Goal: Transaction & Acquisition: Purchase product/service

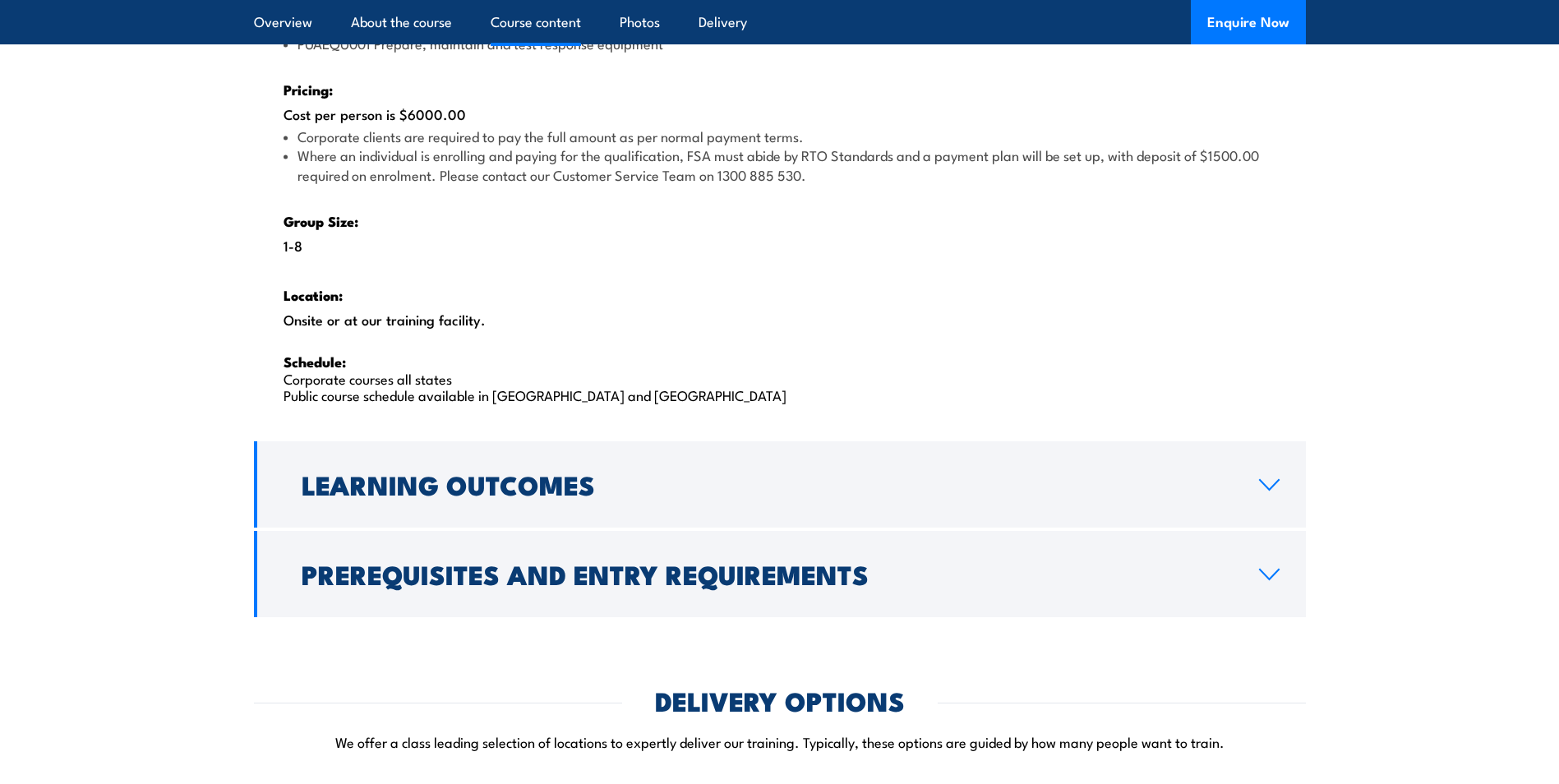
scroll to position [2547, 0]
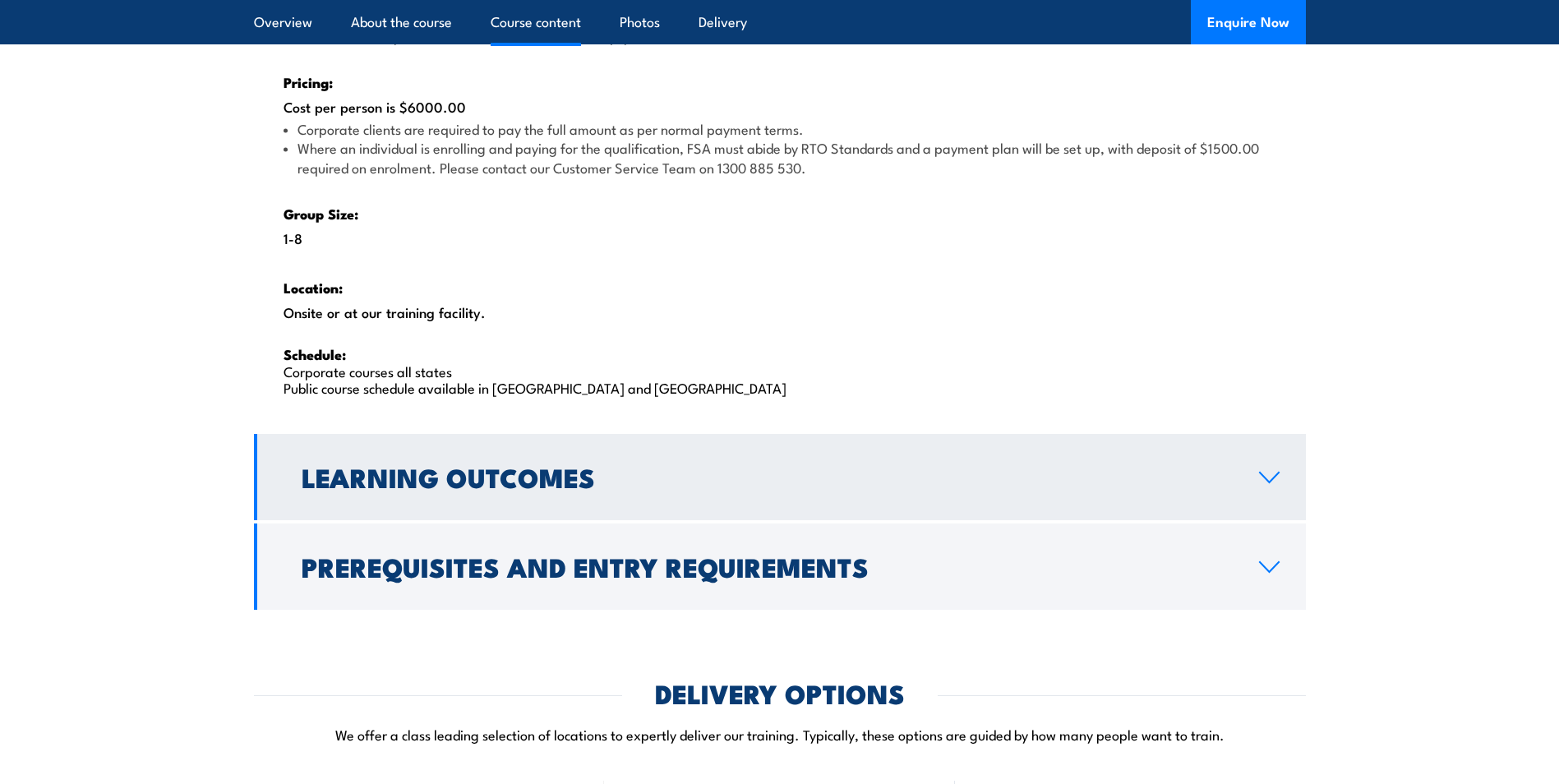
click at [481, 481] on h2 "Learning Outcomes" at bounding box center [767, 476] width 931 height 23
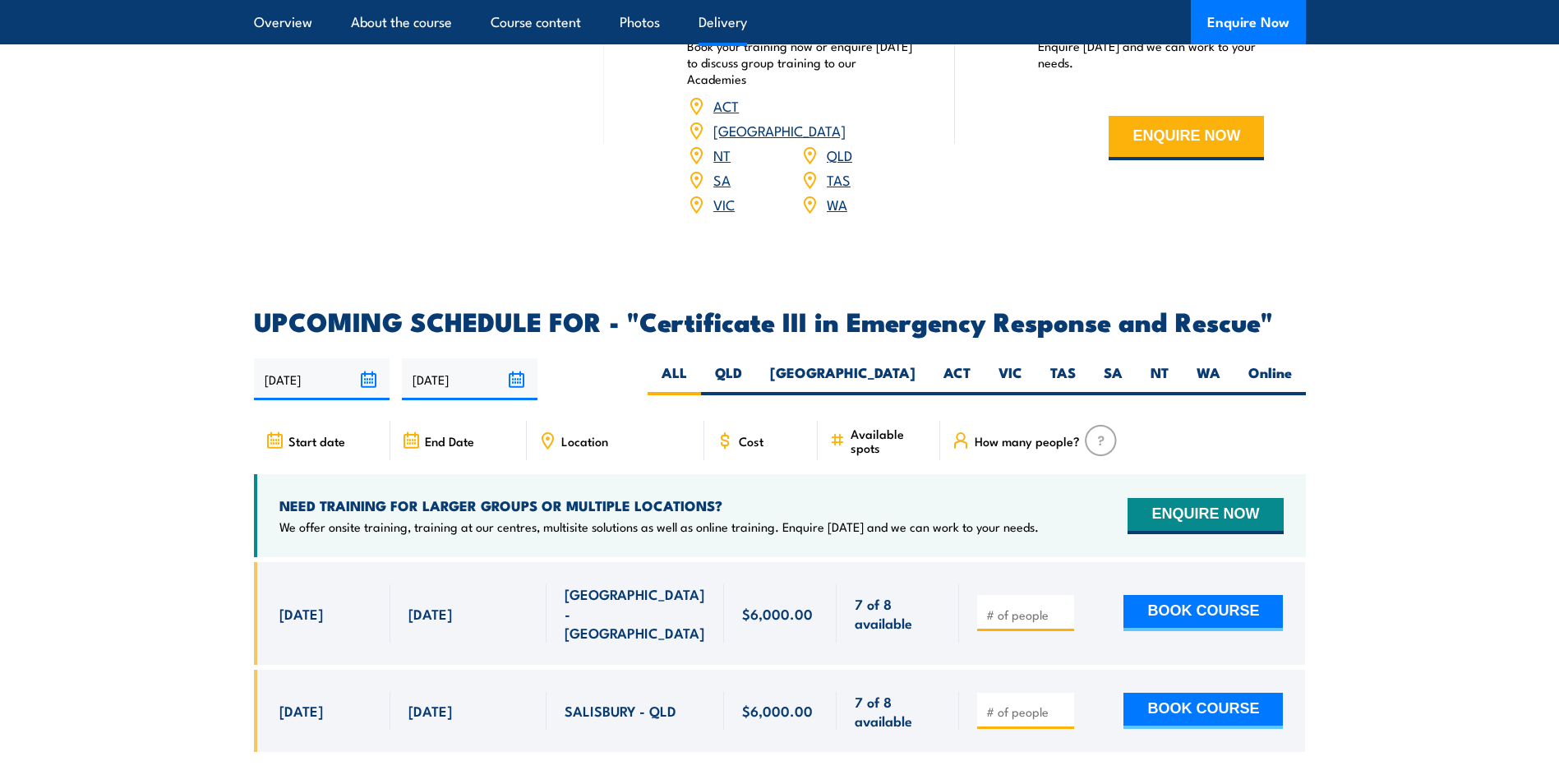
scroll to position [2815, 0]
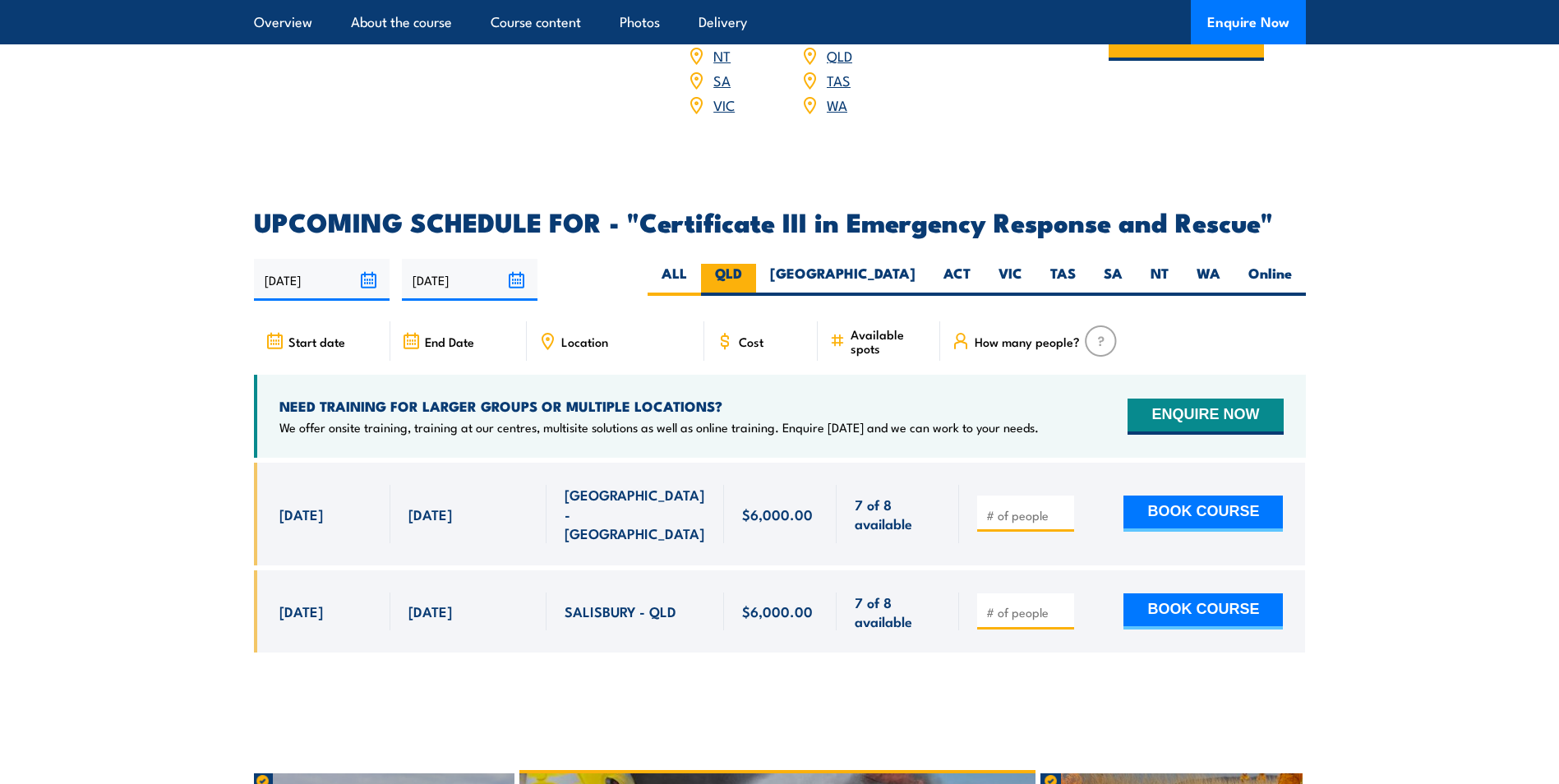
click at [756, 263] on label "QLD" at bounding box center [728, 279] width 55 height 32
click at [753, 263] on input "QLD" at bounding box center [748, 269] width 10 height 10
radio input "true"
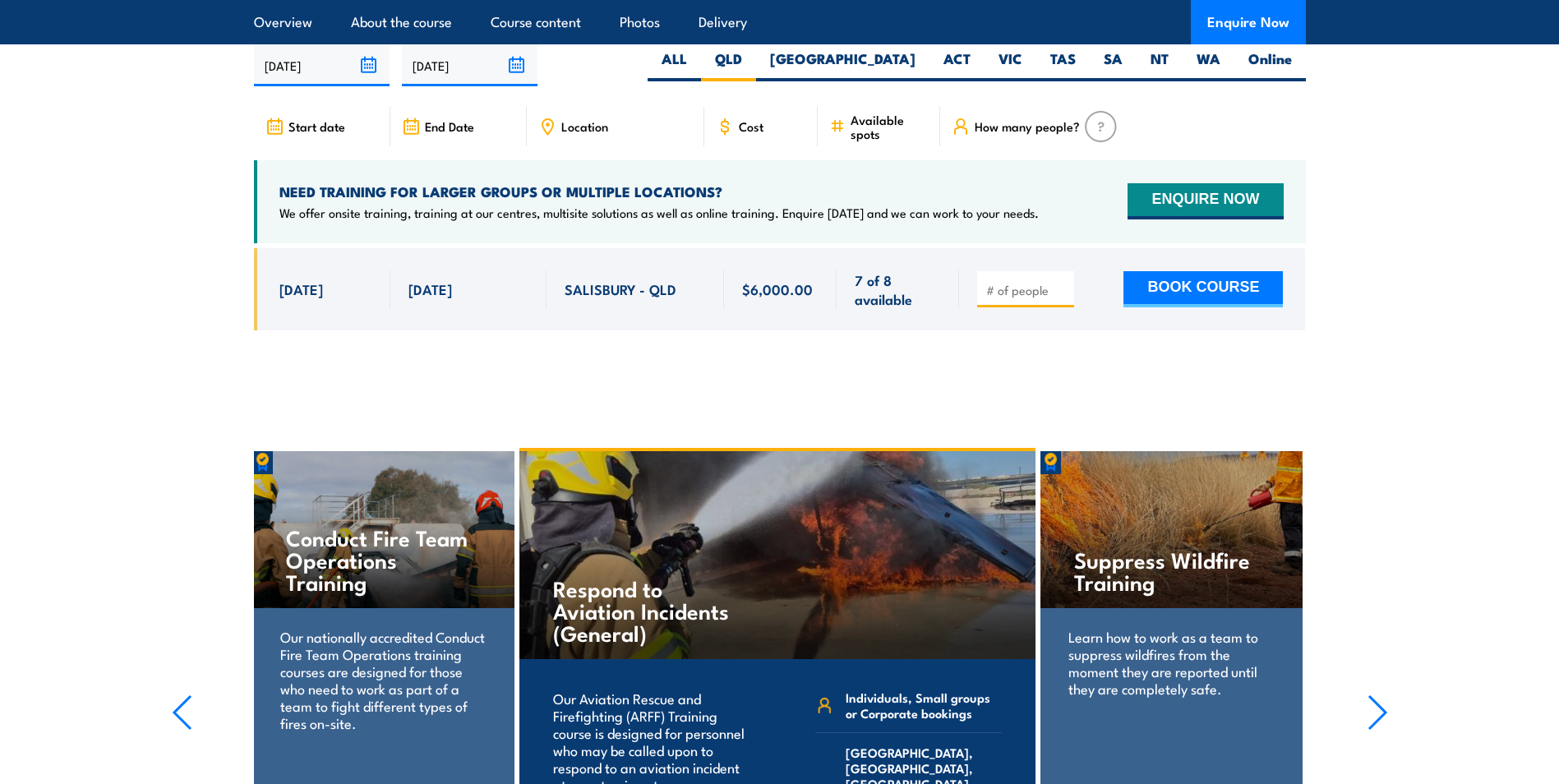
scroll to position [3697, 0]
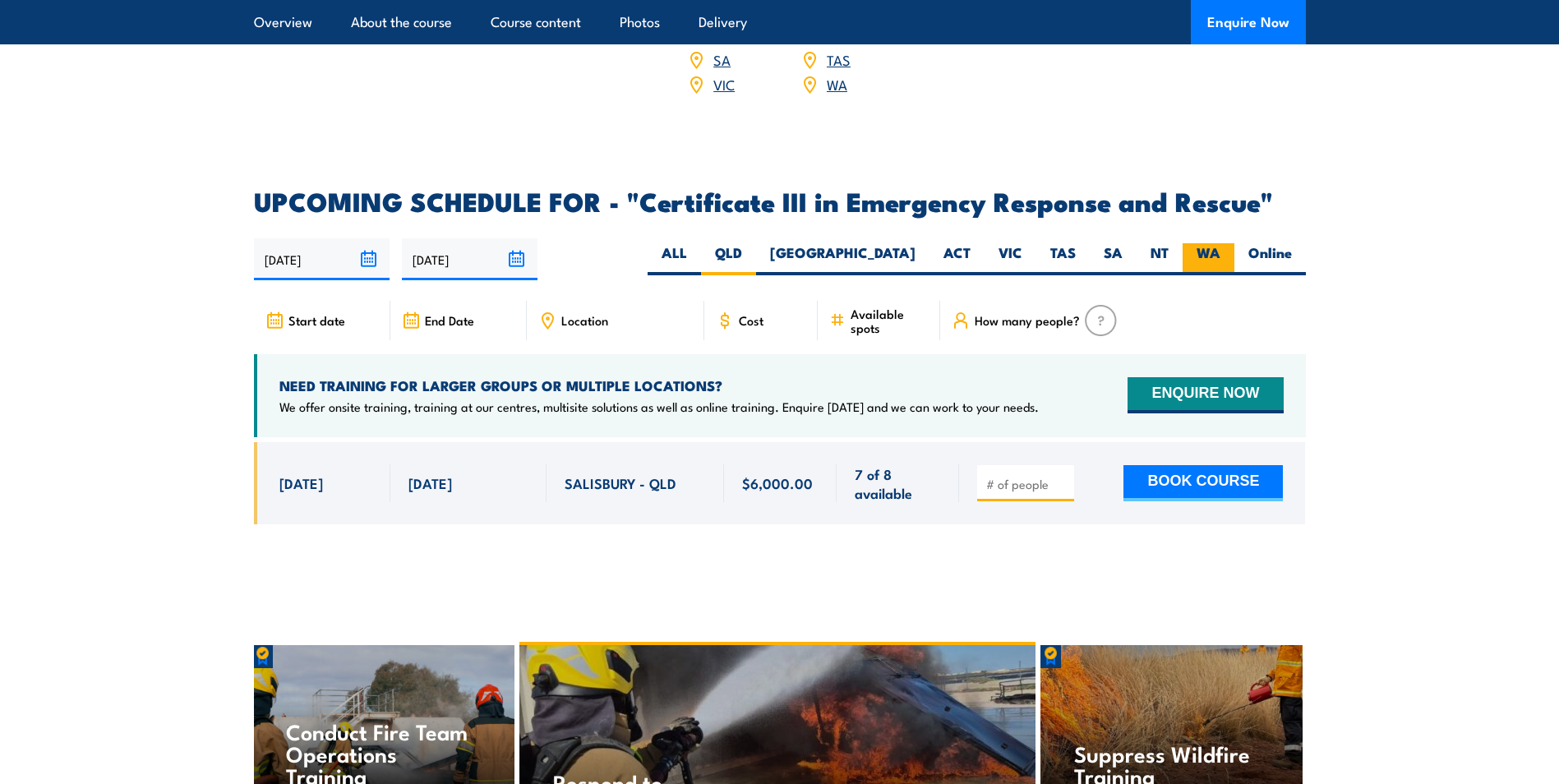
click at [1216, 243] on label "WA" at bounding box center [1209, 259] width 52 height 32
click at [1221, 243] on input "WA" at bounding box center [1226, 249] width 10 height 10
radio input "true"
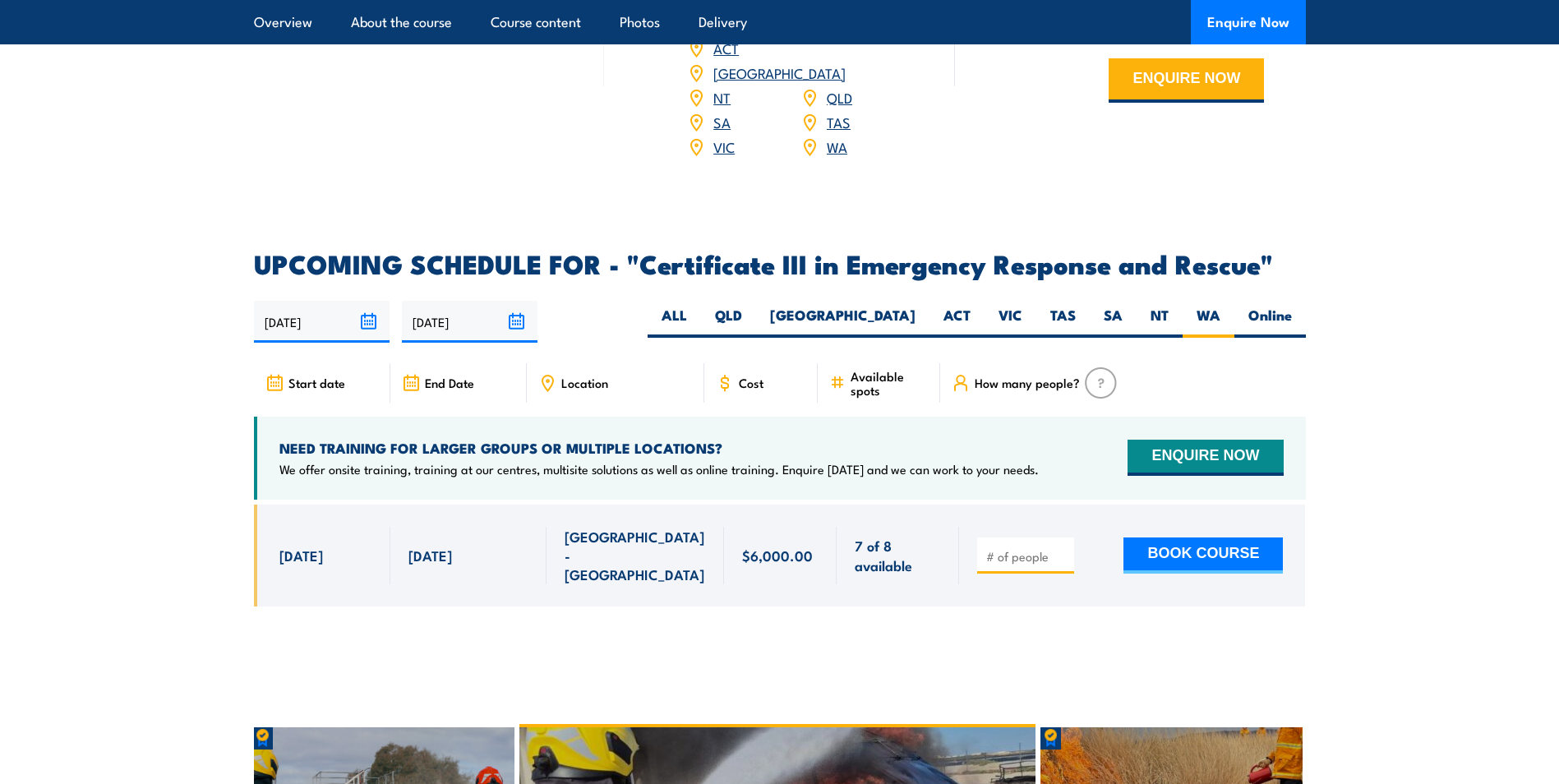
scroll to position [3615, 0]
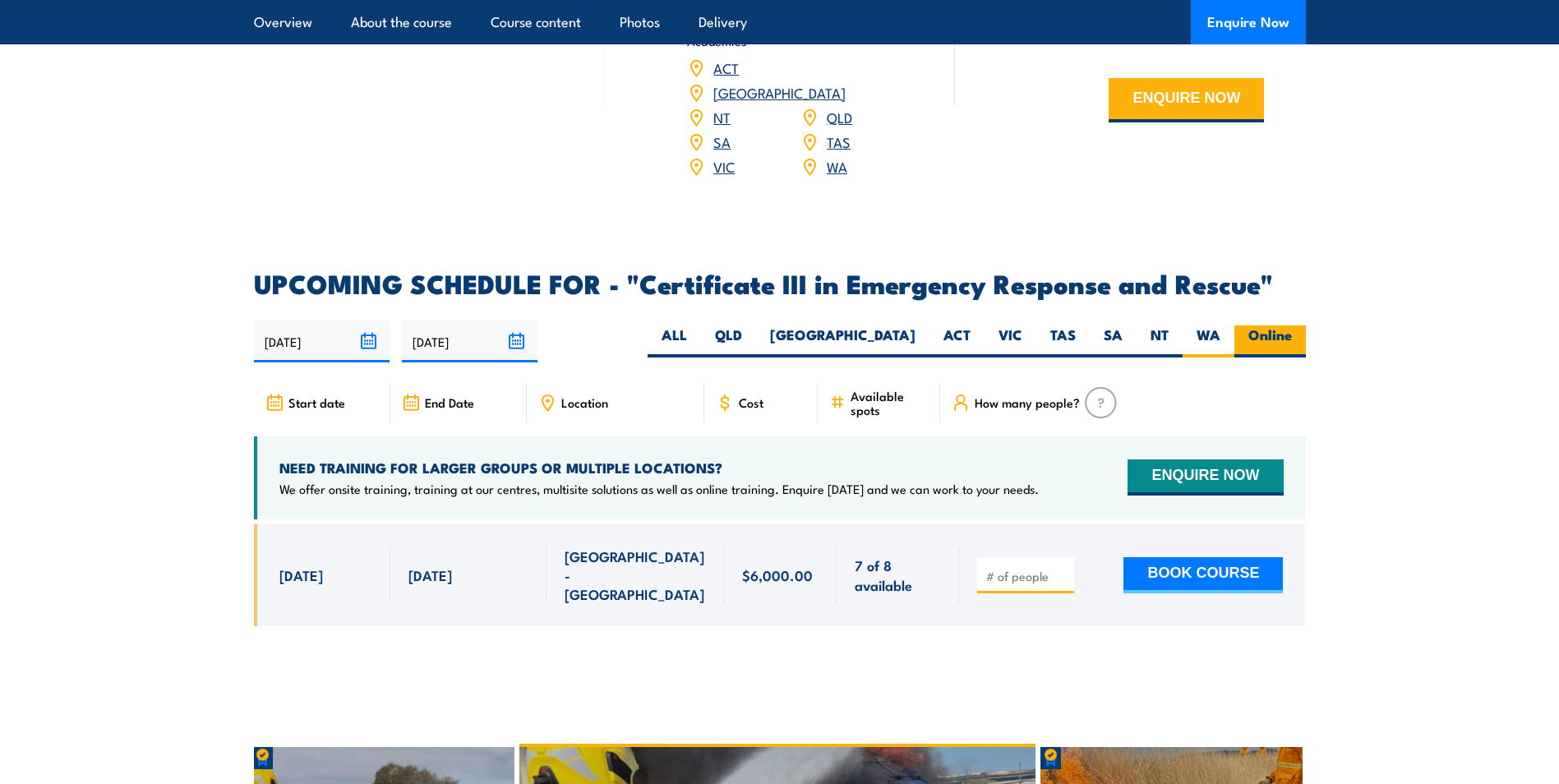
click at [1274, 325] on label "Online" at bounding box center [1270, 341] width 71 height 32
click at [1292, 325] on input "Online" at bounding box center [1297, 330] width 10 height 10
radio input "true"
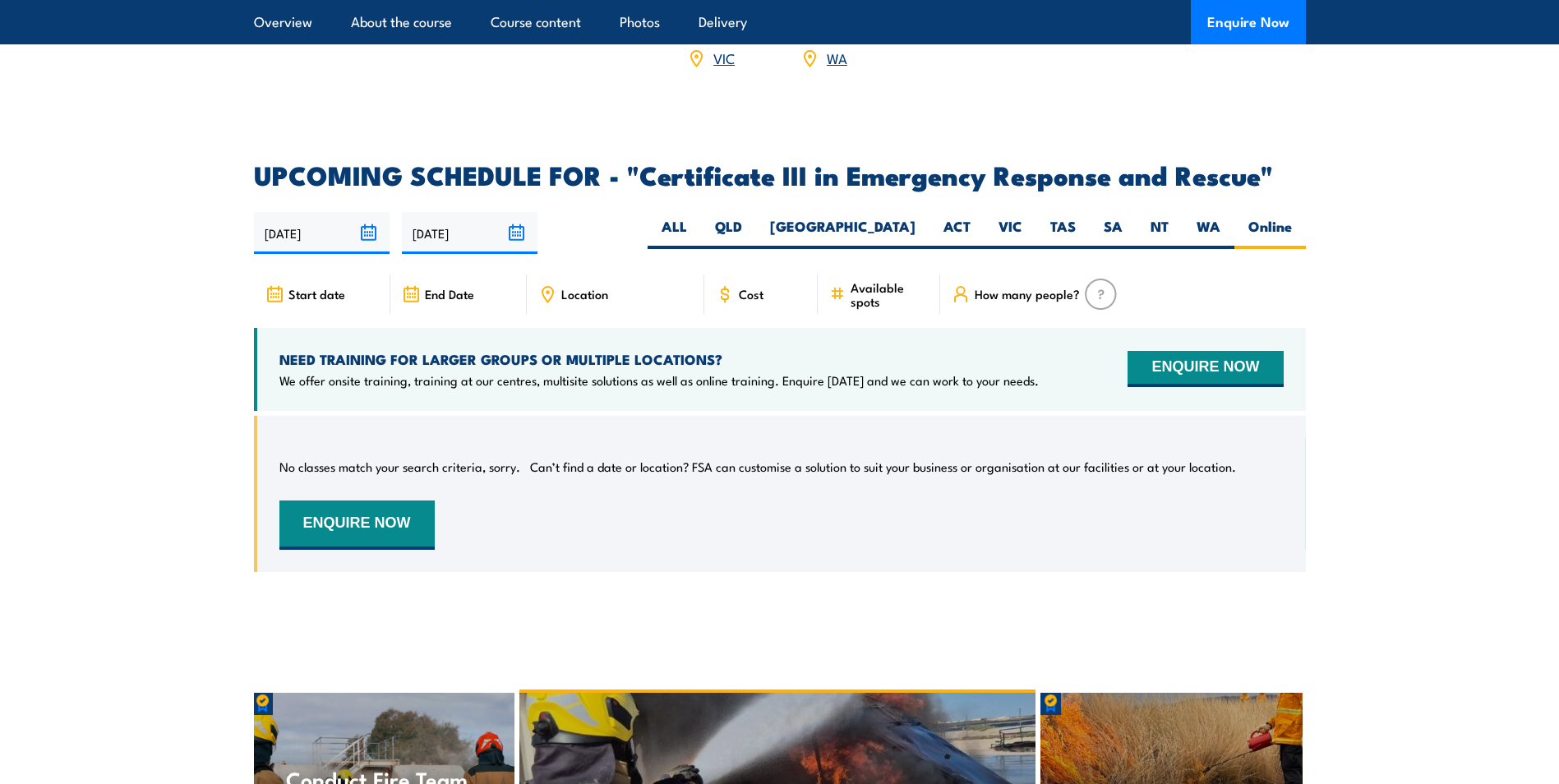
scroll to position [3697, 0]
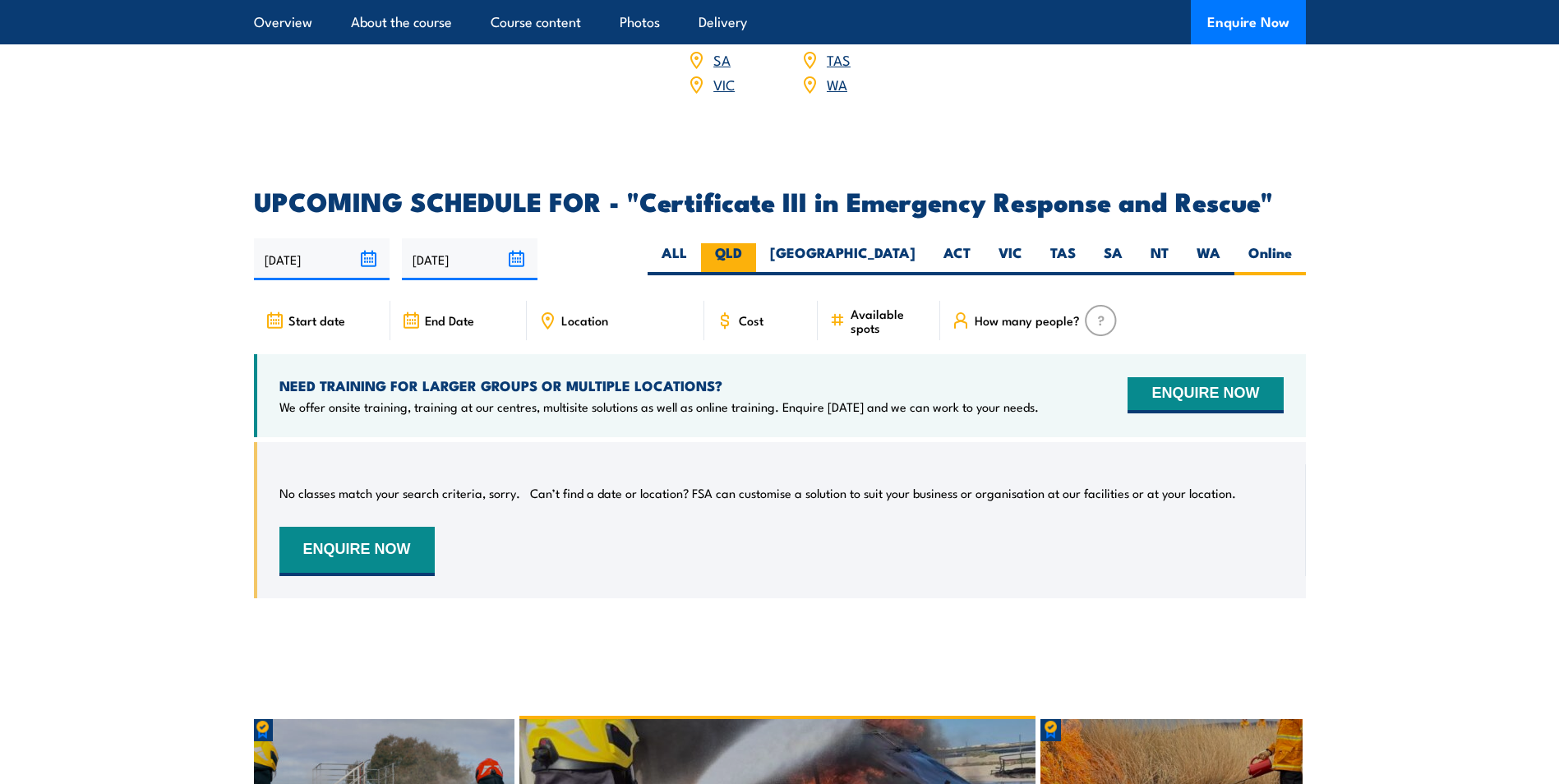
click at [756, 243] on label "QLD" at bounding box center [728, 259] width 55 height 32
click at [753, 243] on input "QLD" at bounding box center [748, 249] width 10 height 10
radio input "true"
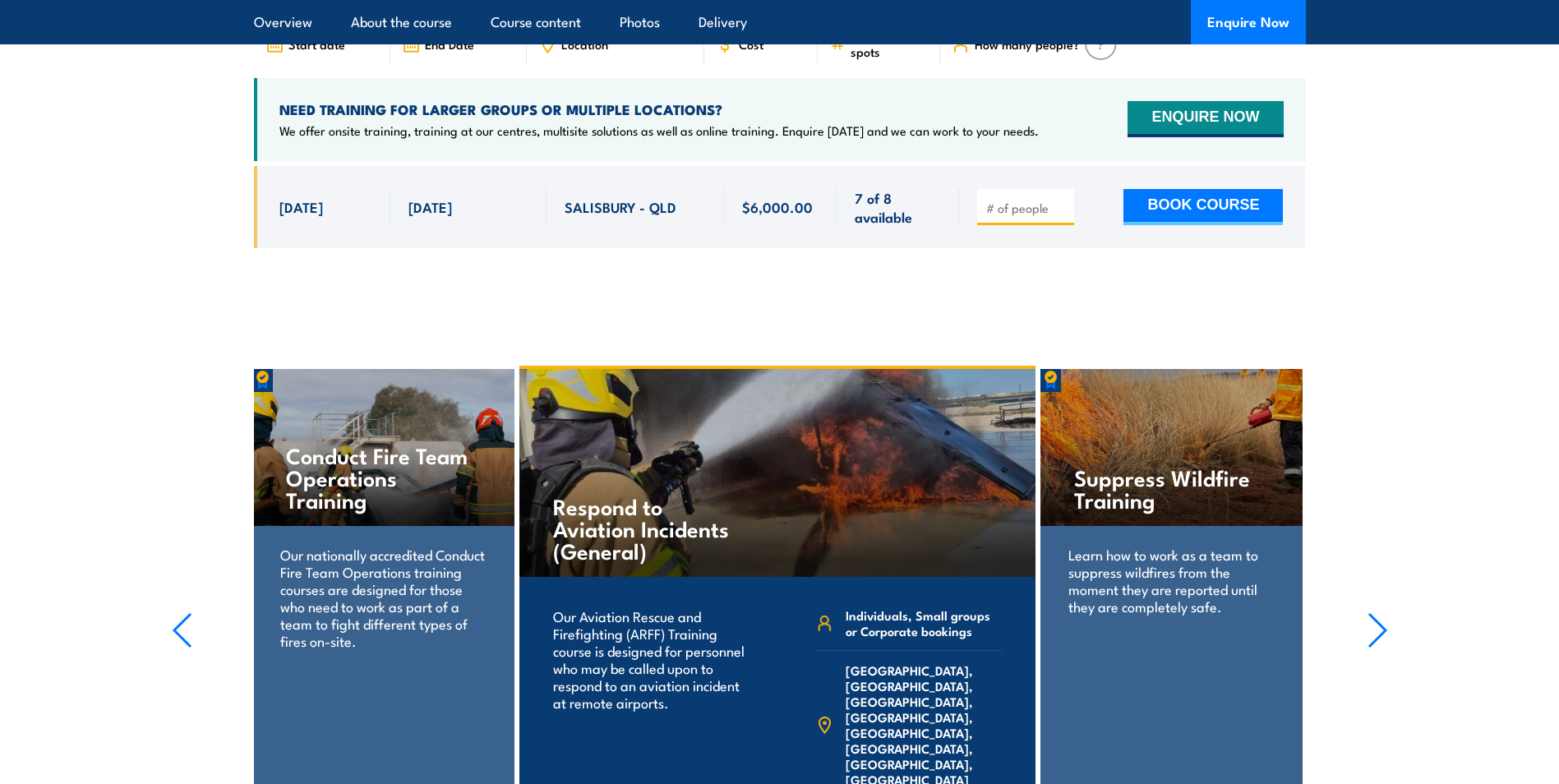
scroll to position [4108, 0]
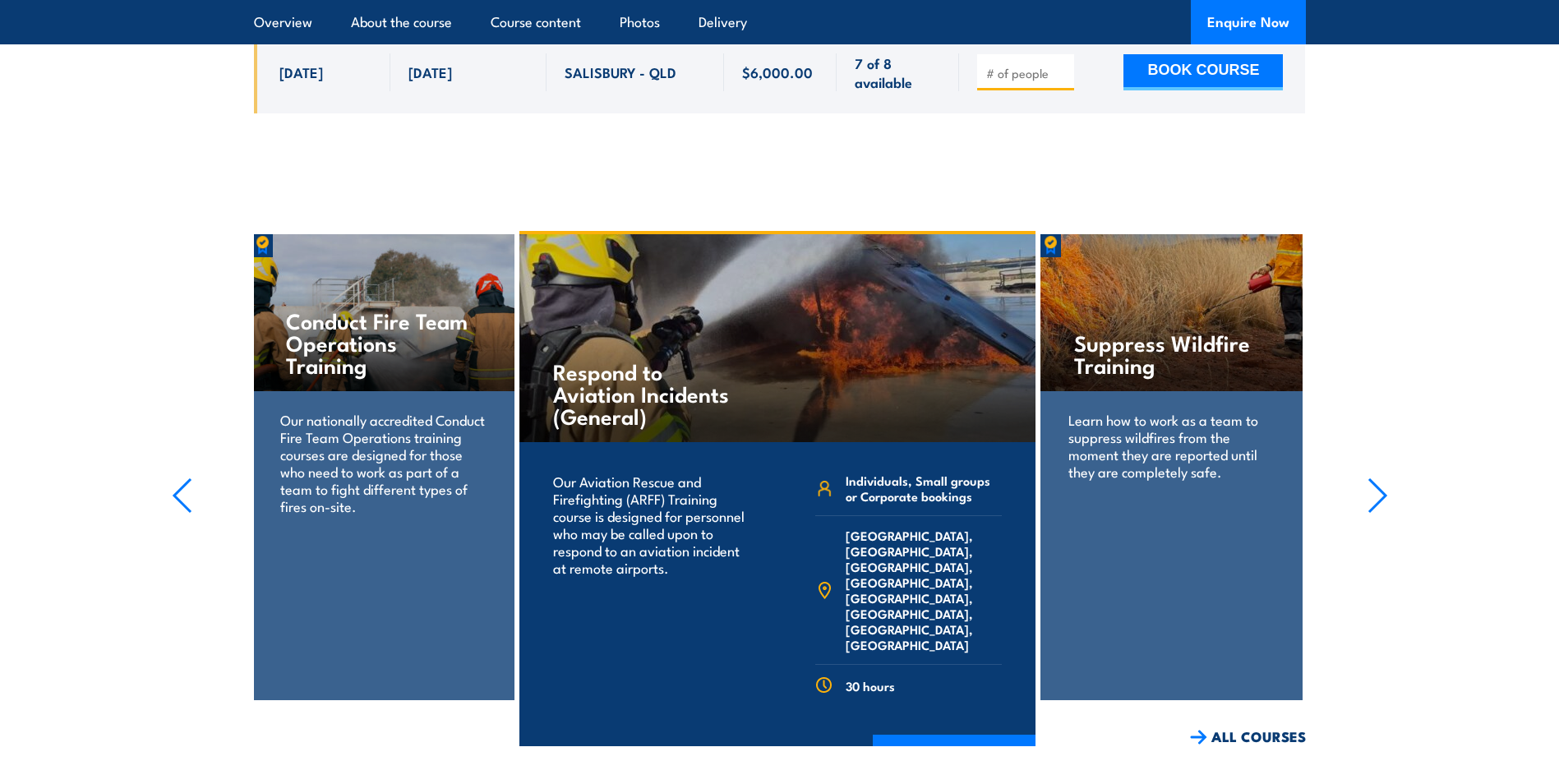
click at [1373, 477] on icon "button" at bounding box center [1378, 495] width 21 height 37
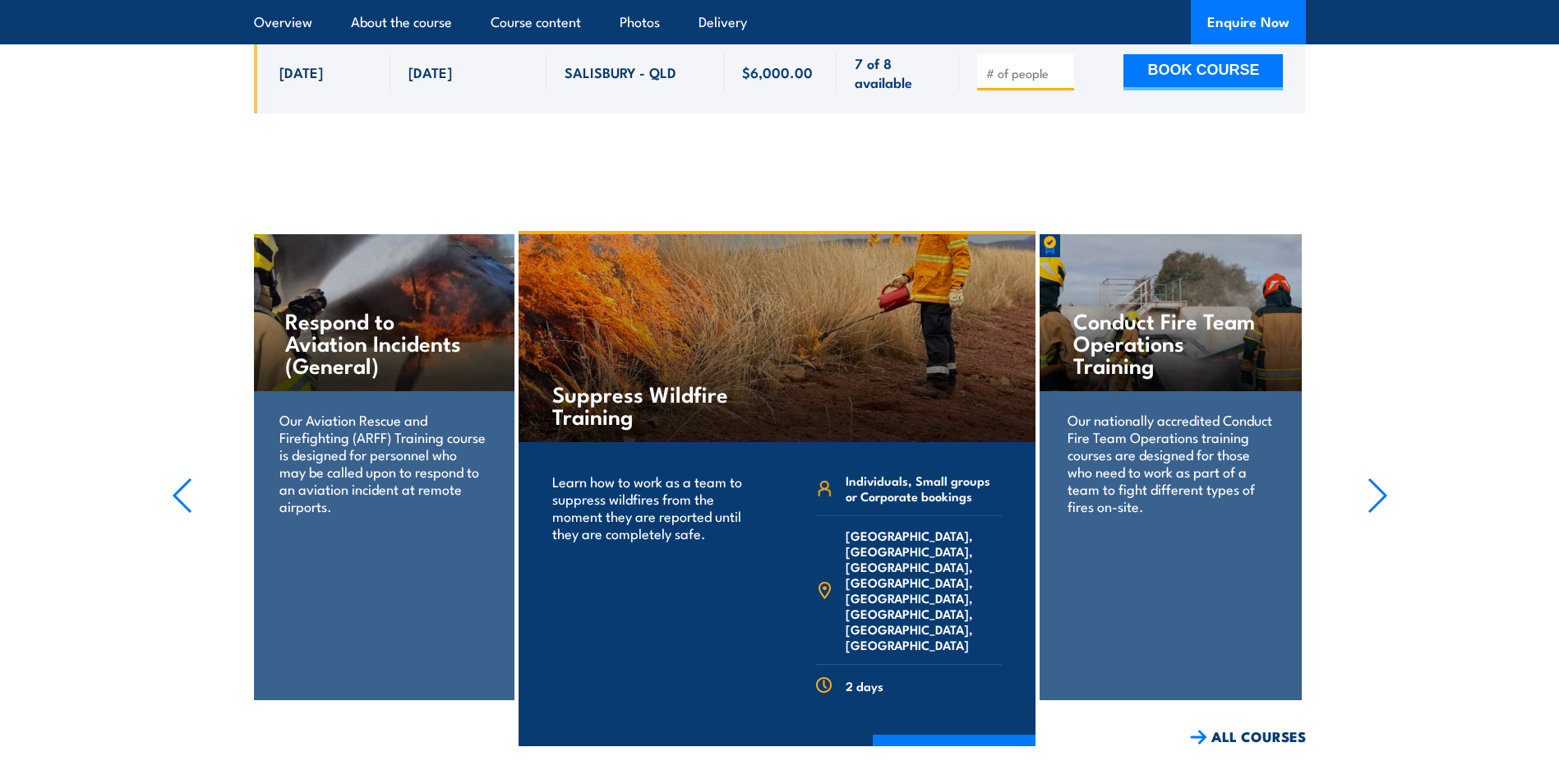
click at [1373, 477] on icon "button" at bounding box center [1378, 495] width 21 height 37
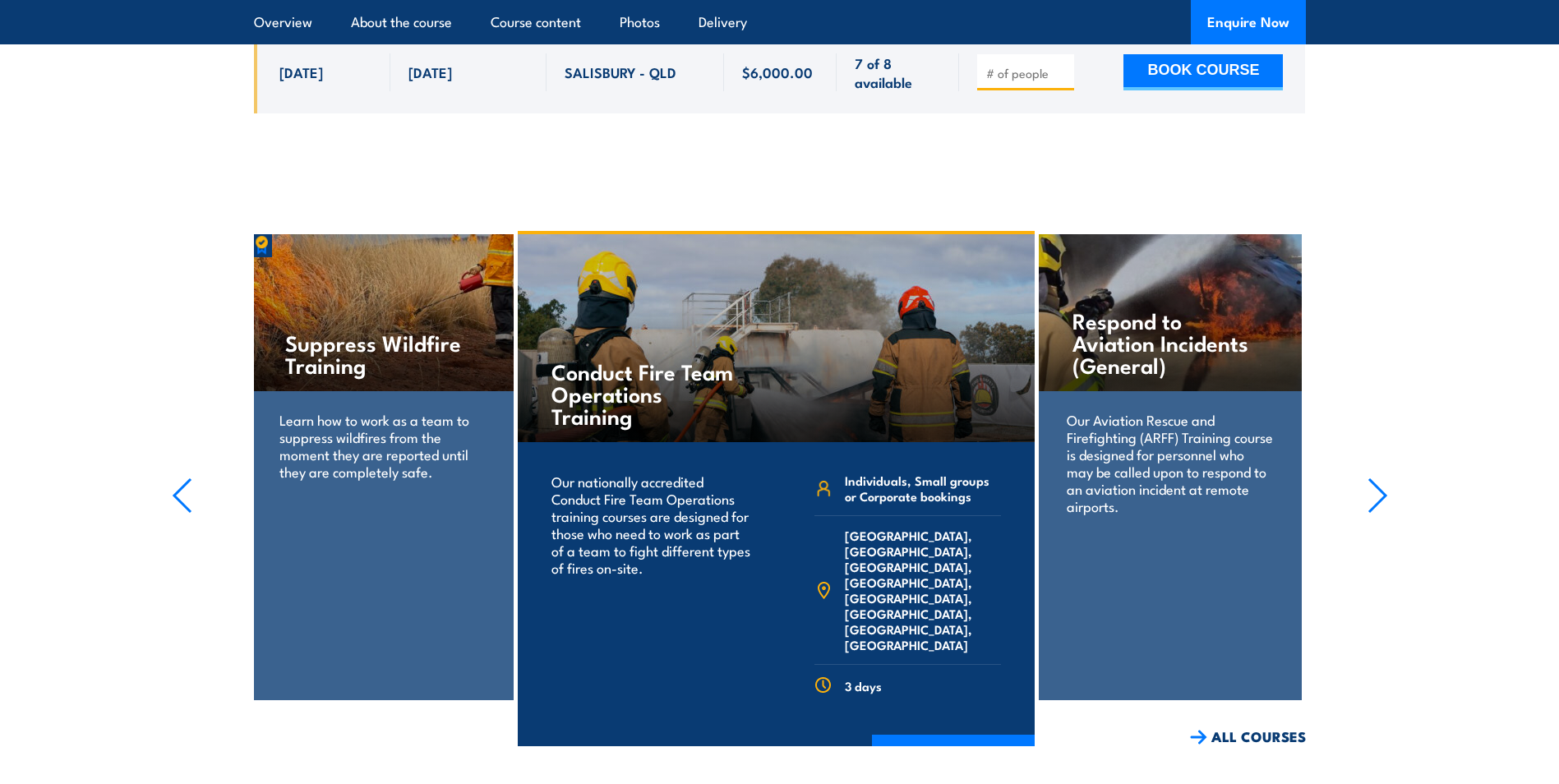
click at [1373, 477] on icon "button" at bounding box center [1378, 495] width 21 height 37
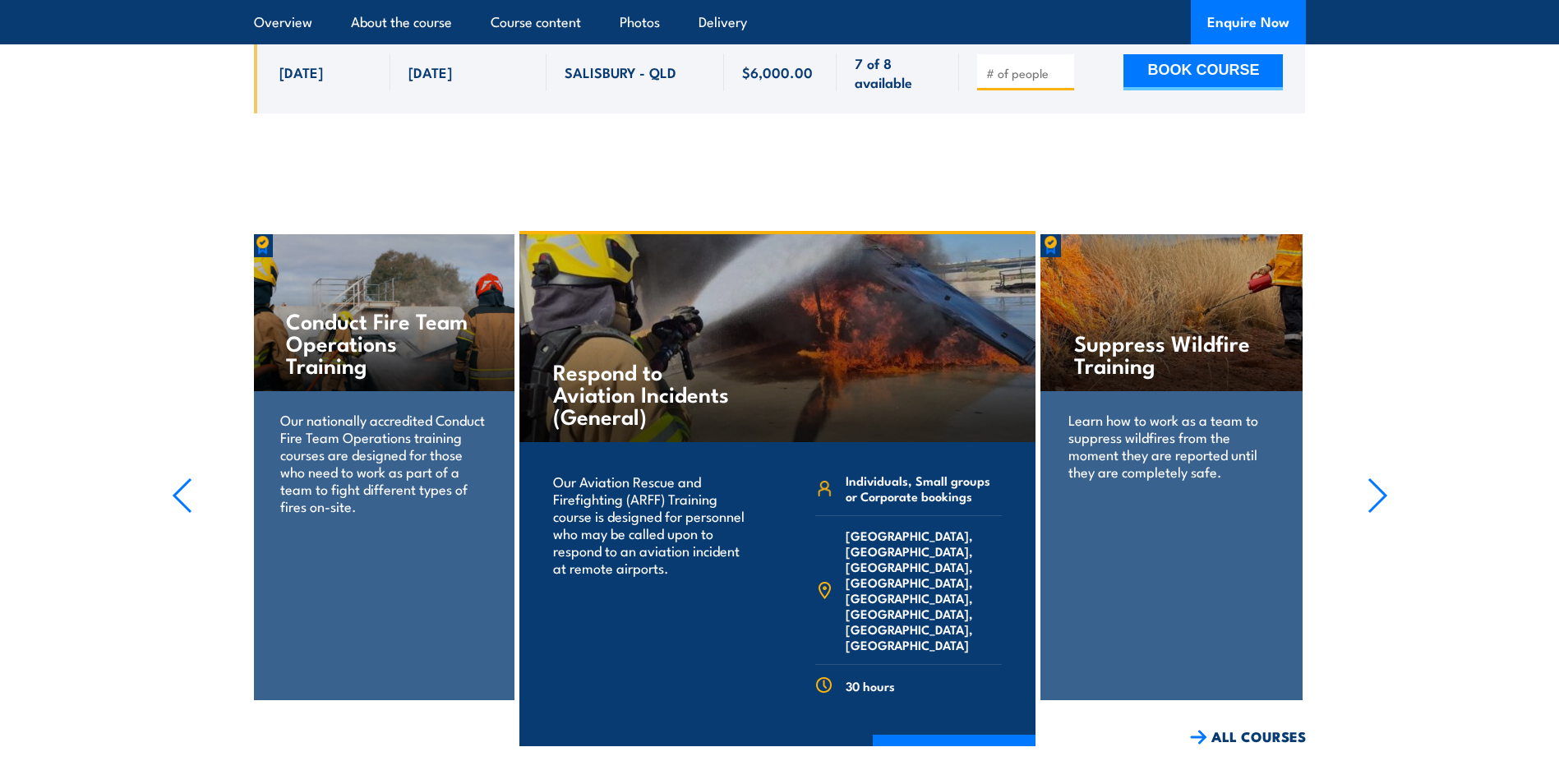
click at [1373, 477] on icon "button" at bounding box center [1378, 495] width 21 height 37
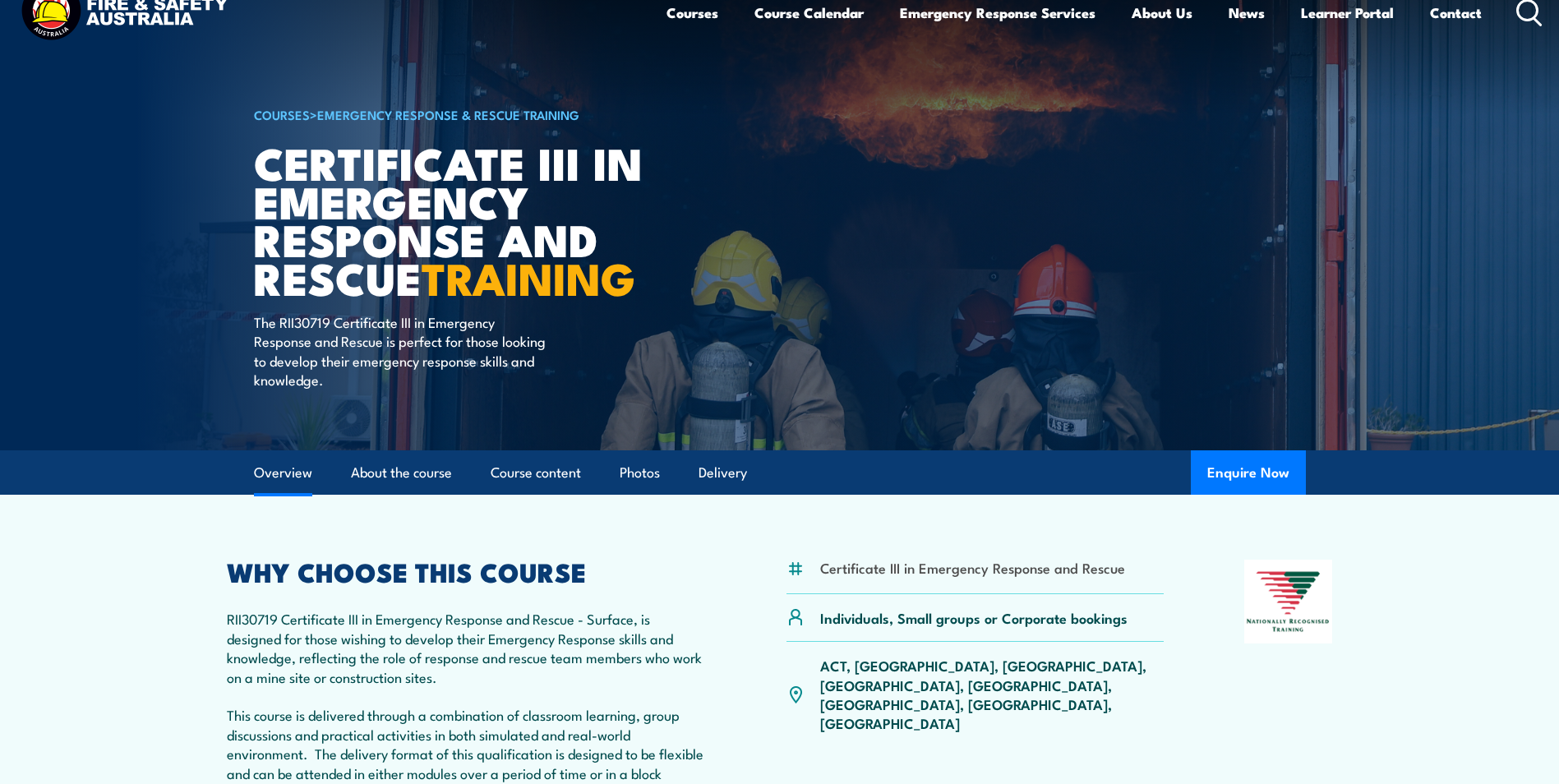
scroll to position [0, 0]
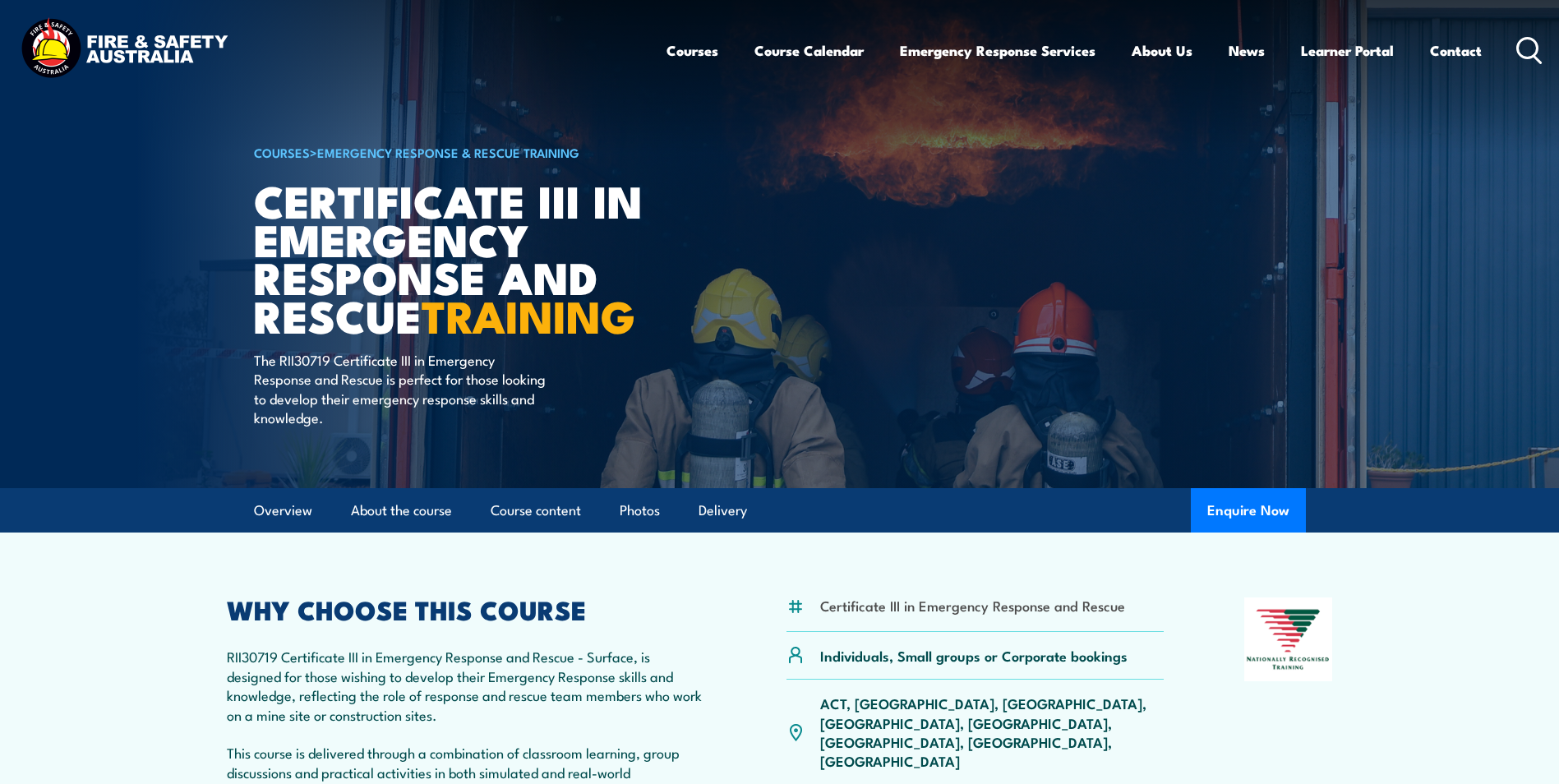
click at [122, 55] on img at bounding box center [124, 50] width 216 height 70
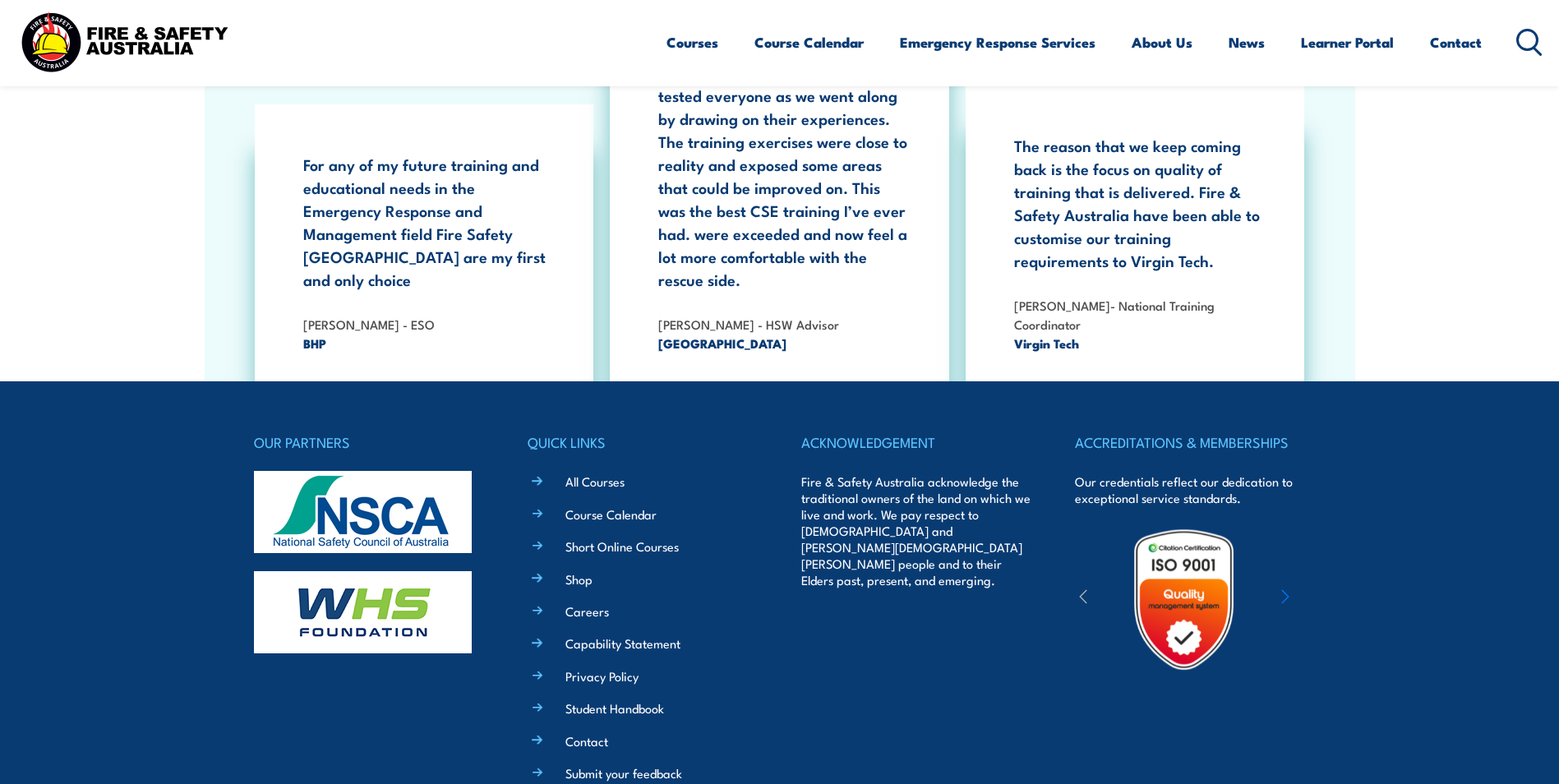
scroll to position [3039, 0]
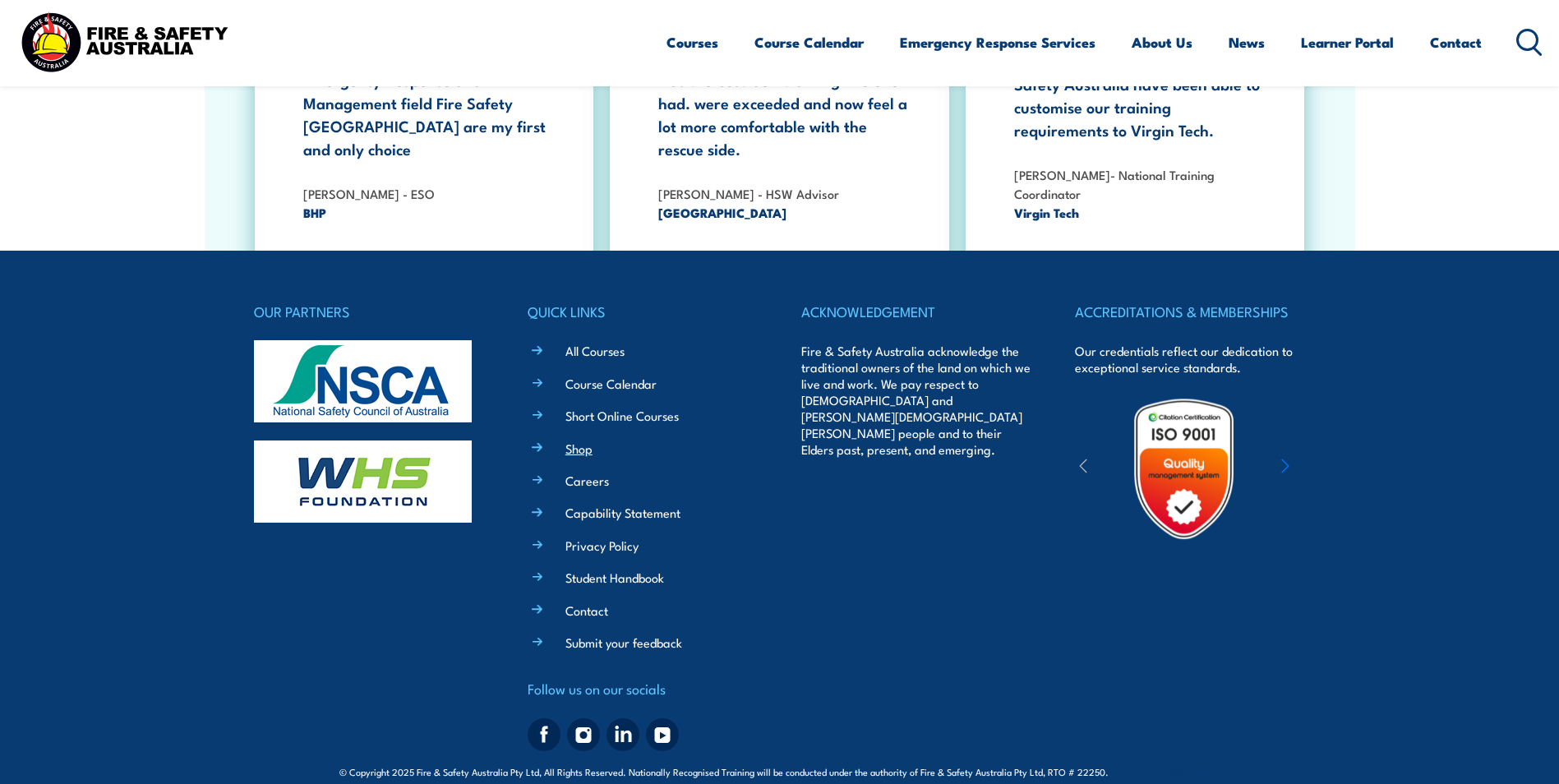
click at [570, 440] on link "Shop" at bounding box center [578, 448] width 27 height 17
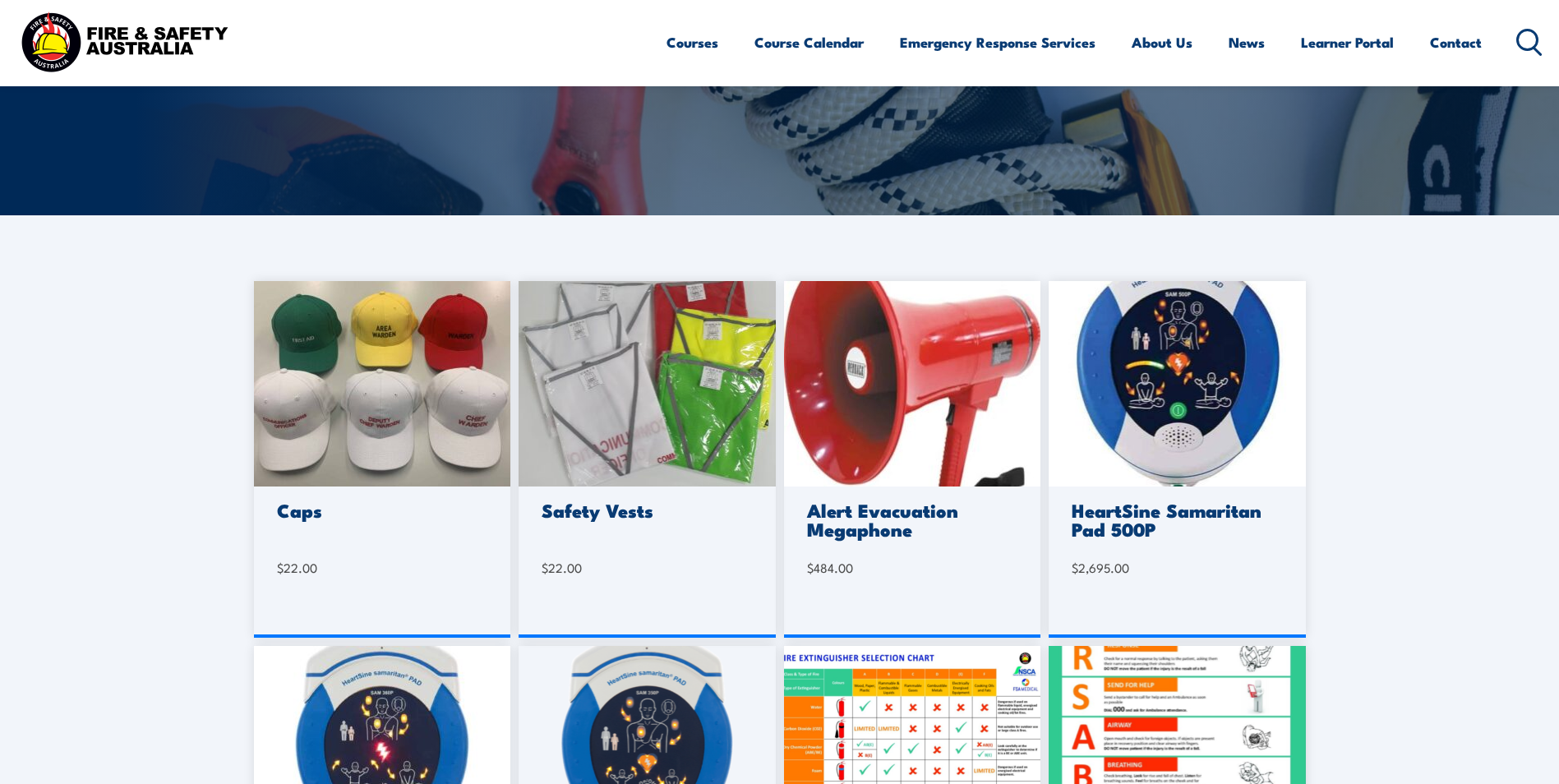
scroll to position [247, 0]
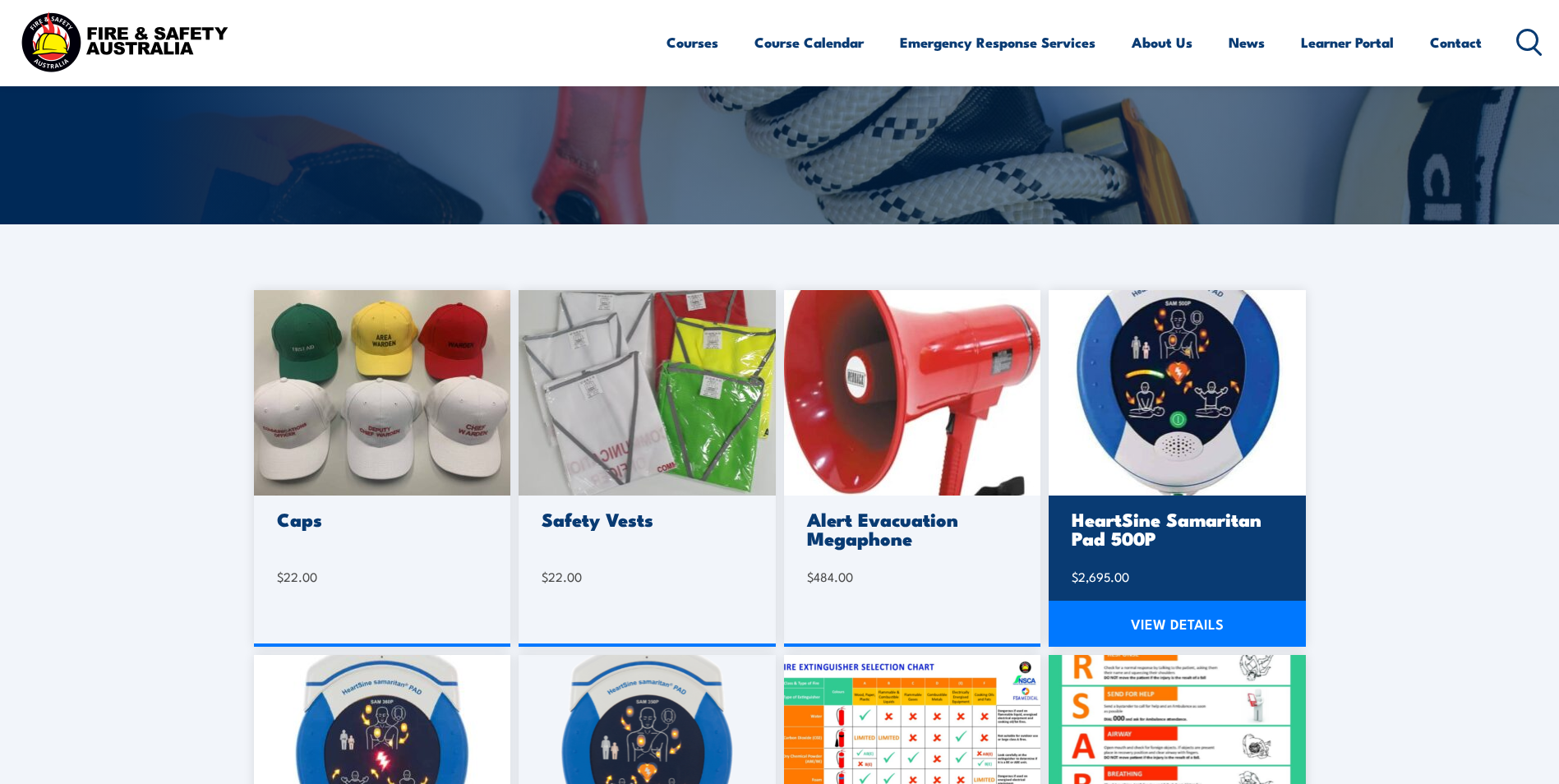
click at [1202, 341] on img at bounding box center [1177, 393] width 257 height 205
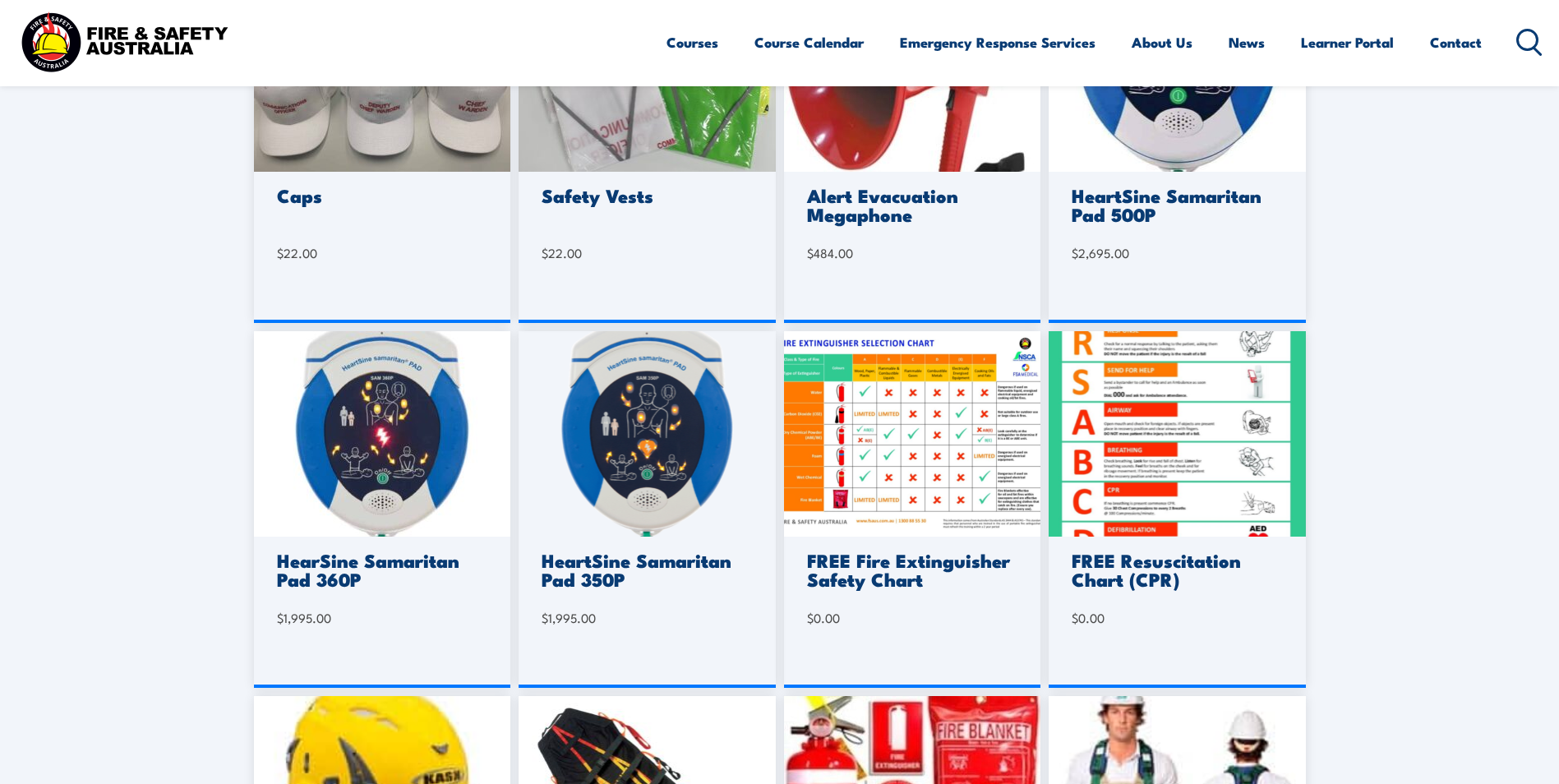
scroll to position [575, 0]
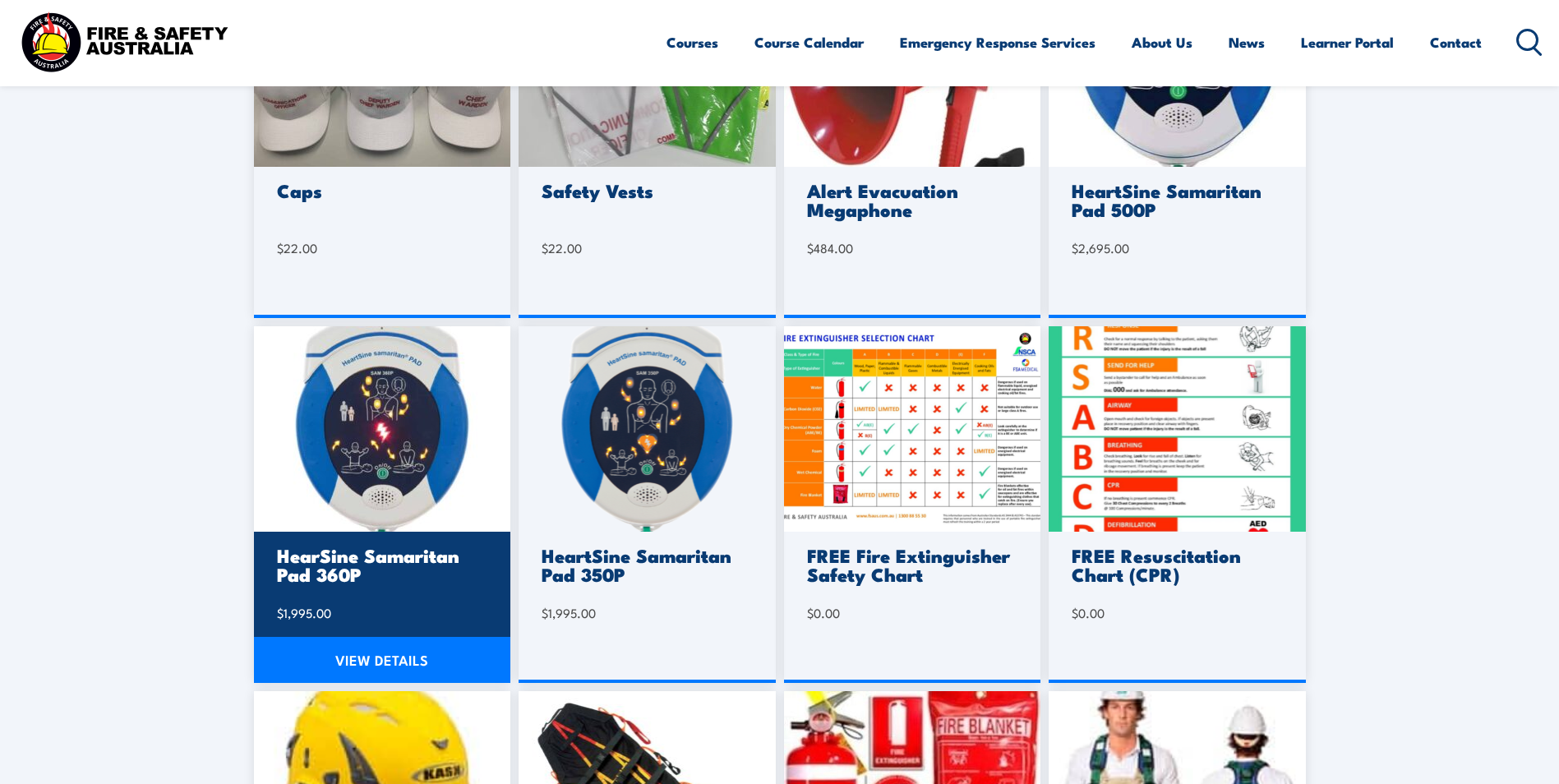
click at [413, 561] on h3 "HearSine Samaritan Pad 360P" at bounding box center [380, 564] width 206 height 37
click at [358, 674] on link "VIEW DETAILS" at bounding box center [383, 660] width 257 height 46
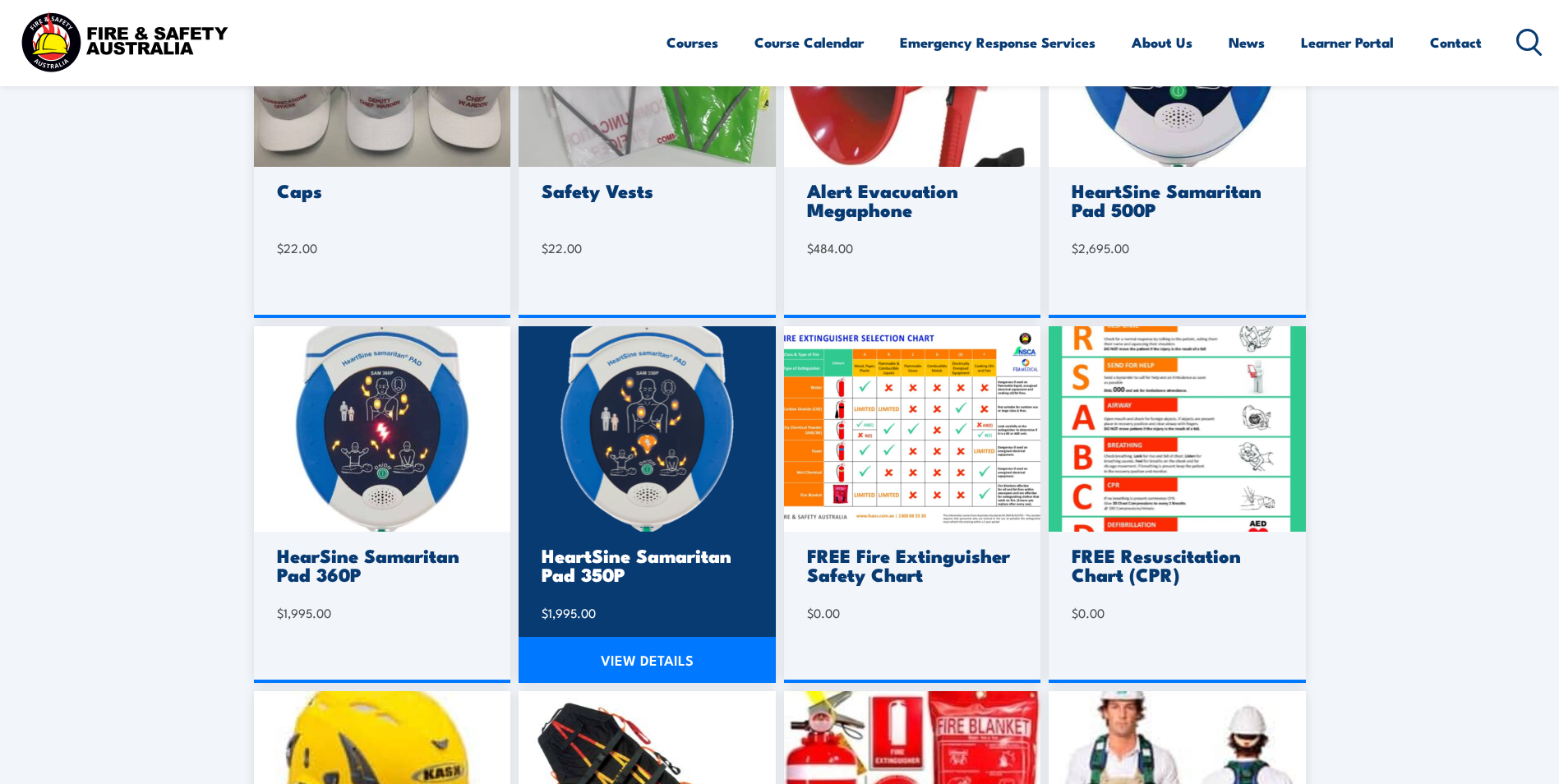
click at [659, 655] on link "VIEW DETAILS" at bounding box center [647, 660] width 257 height 46
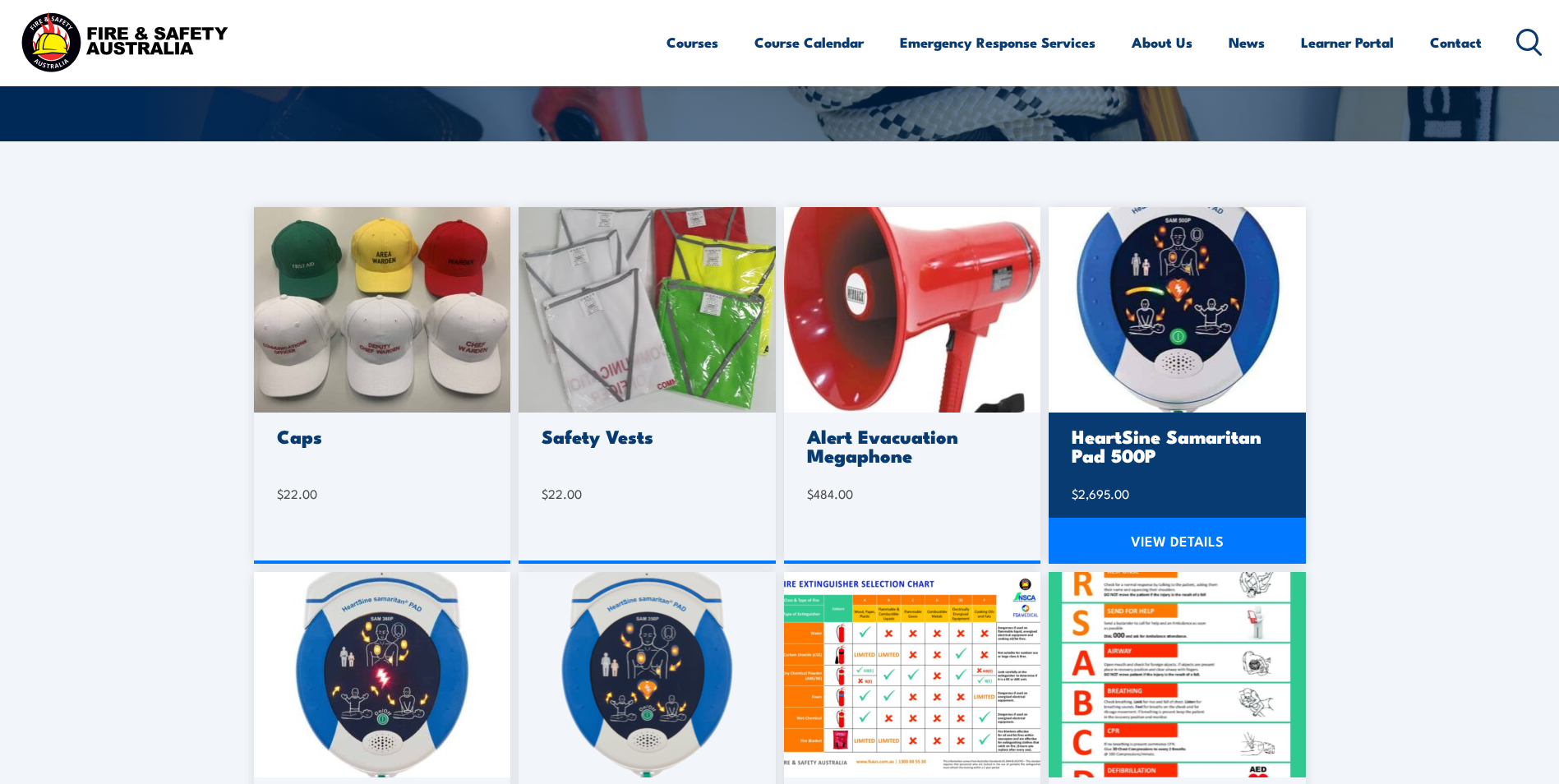
scroll to position [329, 0]
click at [1160, 541] on link "VIEW DETAILS" at bounding box center [1177, 541] width 257 height 46
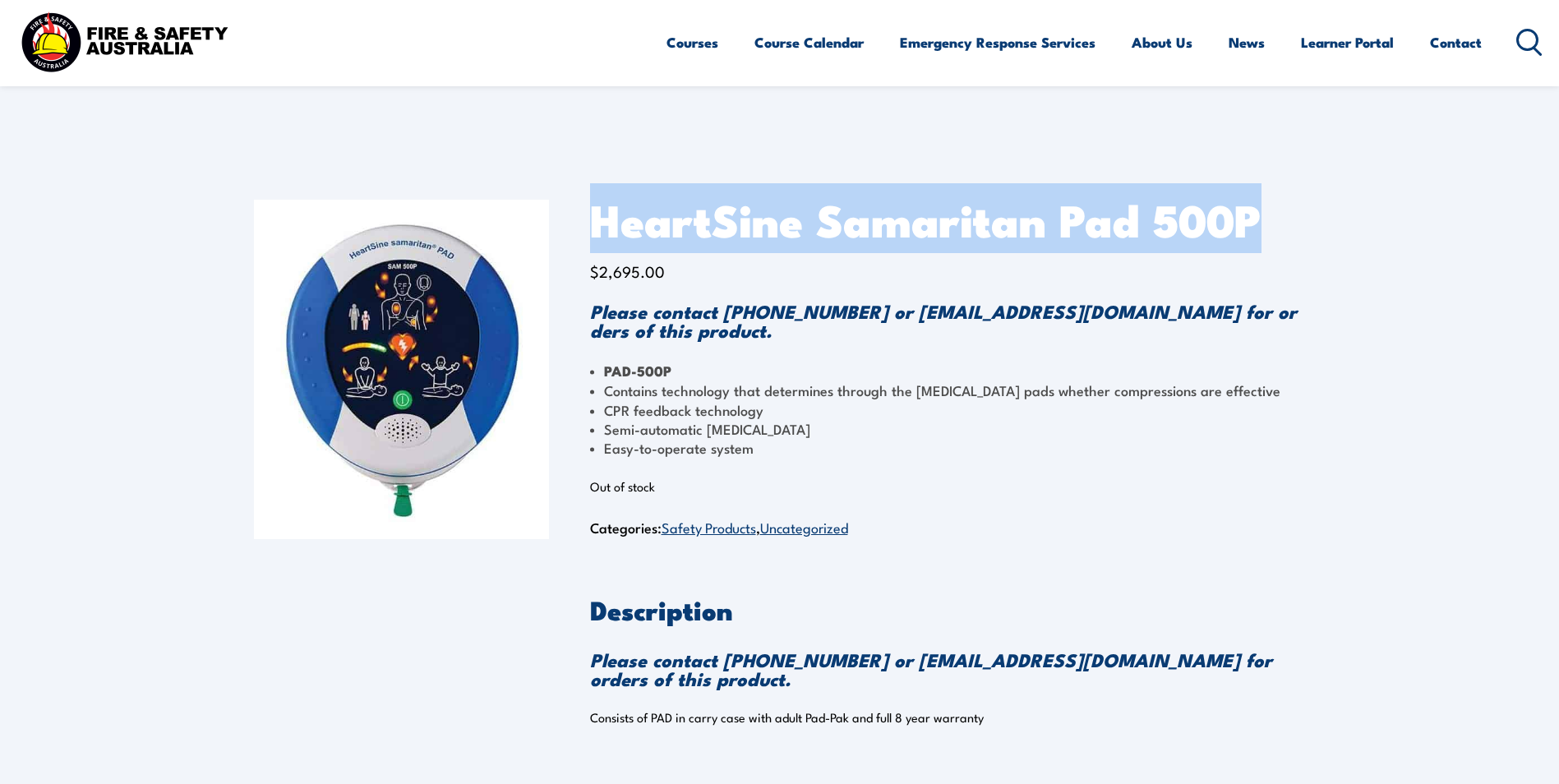
drag, startPoint x: 595, startPoint y: 220, endPoint x: 1323, endPoint y: 229, distance: 728.1
click at [1323, 229] on section "HeartSine Samaritan Pad 500P $ 2,695.00 Please contact [PHONE_NUMBER] or [EMAIL…" at bounding box center [779, 472] width 1559 height 628
copy h1 "HeartSine Samaritan Pad 500P"
